Goal: Task Accomplishment & Management: Complete application form

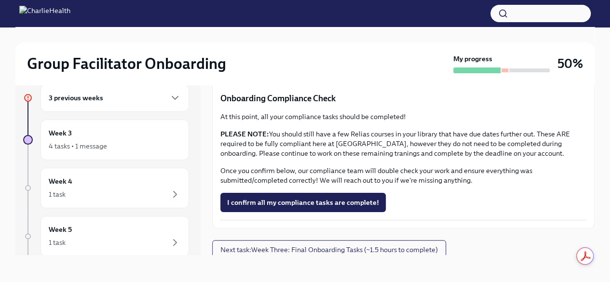
scroll to position [760, 0]
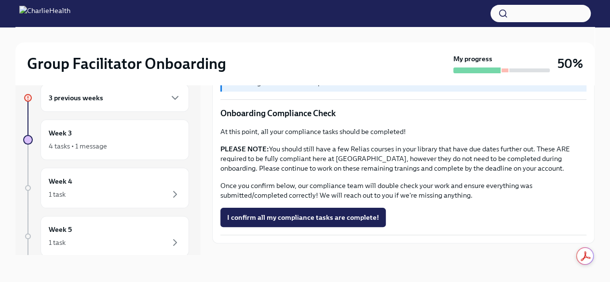
click at [312, 62] on span "I completed these Relias courses!" at bounding box center [280, 57] width 107 height 10
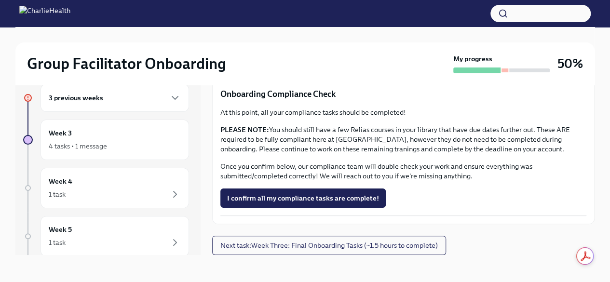
scroll to position [815, 0]
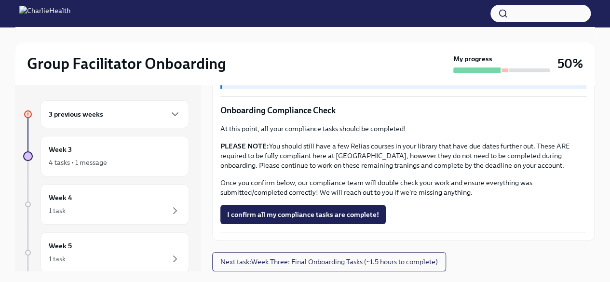
scroll to position [16, 0]
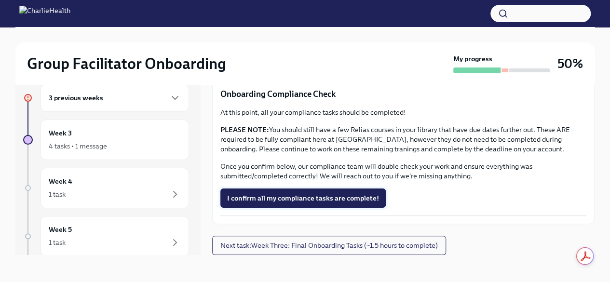
click at [371, 192] on button "I confirm all my compliance tasks are complete!" at bounding box center [302, 198] width 165 height 19
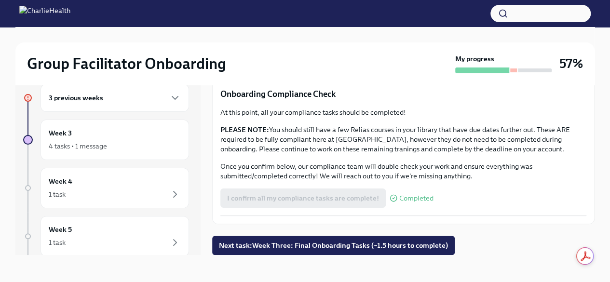
scroll to position [960, 0]
click at [376, 243] on span "Next task : Week Three: Final Onboarding Tasks (~1.5 hours to complete)" at bounding box center [333, 246] width 229 height 10
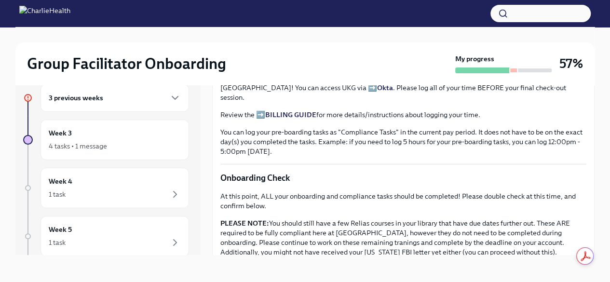
scroll to position [791, 0]
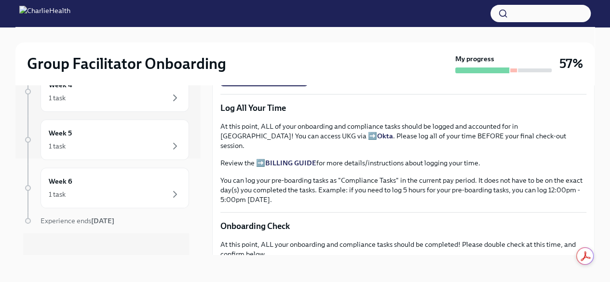
scroll to position [104, 0]
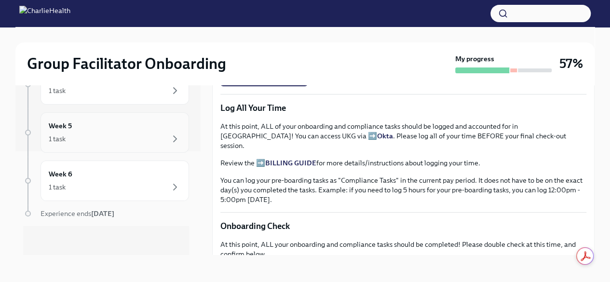
click at [159, 134] on div "1 task" at bounding box center [115, 139] width 132 height 12
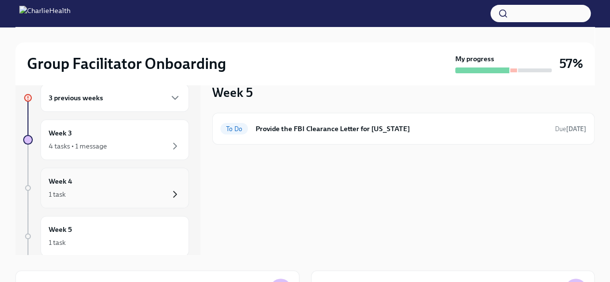
click at [170, 190] on icon "button" at bounding box center [175, 195] width 12 height 12
click at [171, 237] on icon "button" at bounding box center [175, 243] width 12 height 12
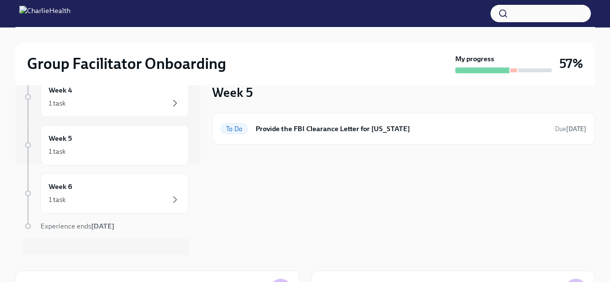
scroll to position [104, 0]
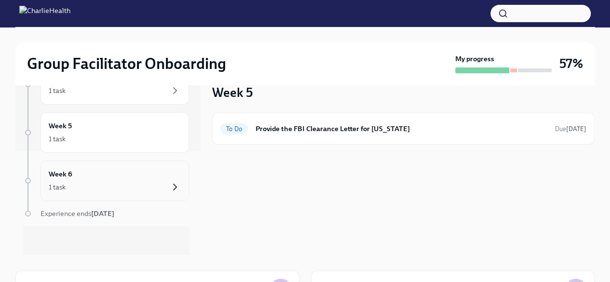
click at [171, 181] on icon "button" at bounding box center [175, 187] width 12 height 12
